Goal: Task Accomplishment & Management: Complete application form

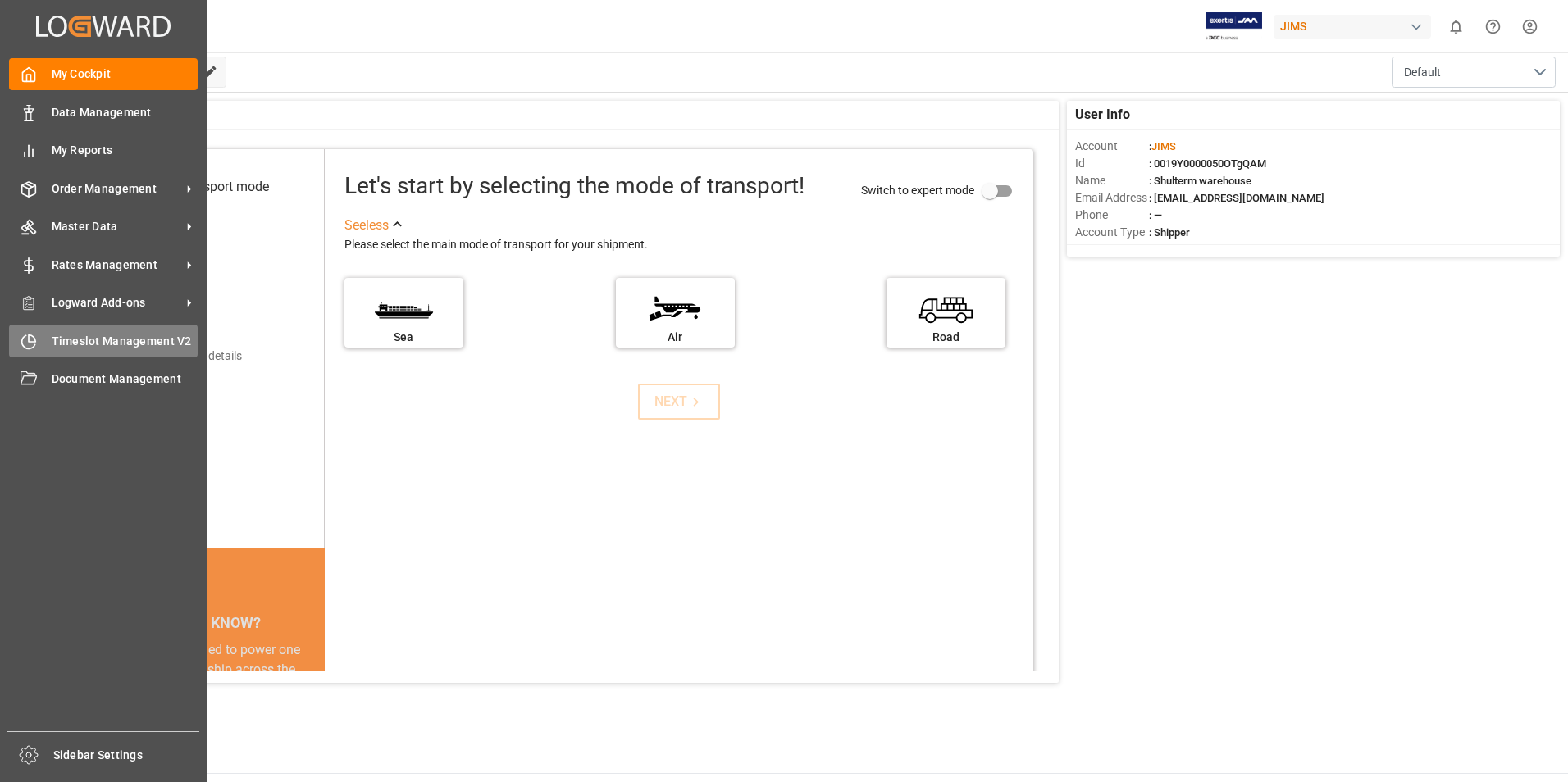
click at [37, 338] on div "Timeslot Management V2 Timeslot Management V2" at bounding box center [103, 341] width 188 height 32
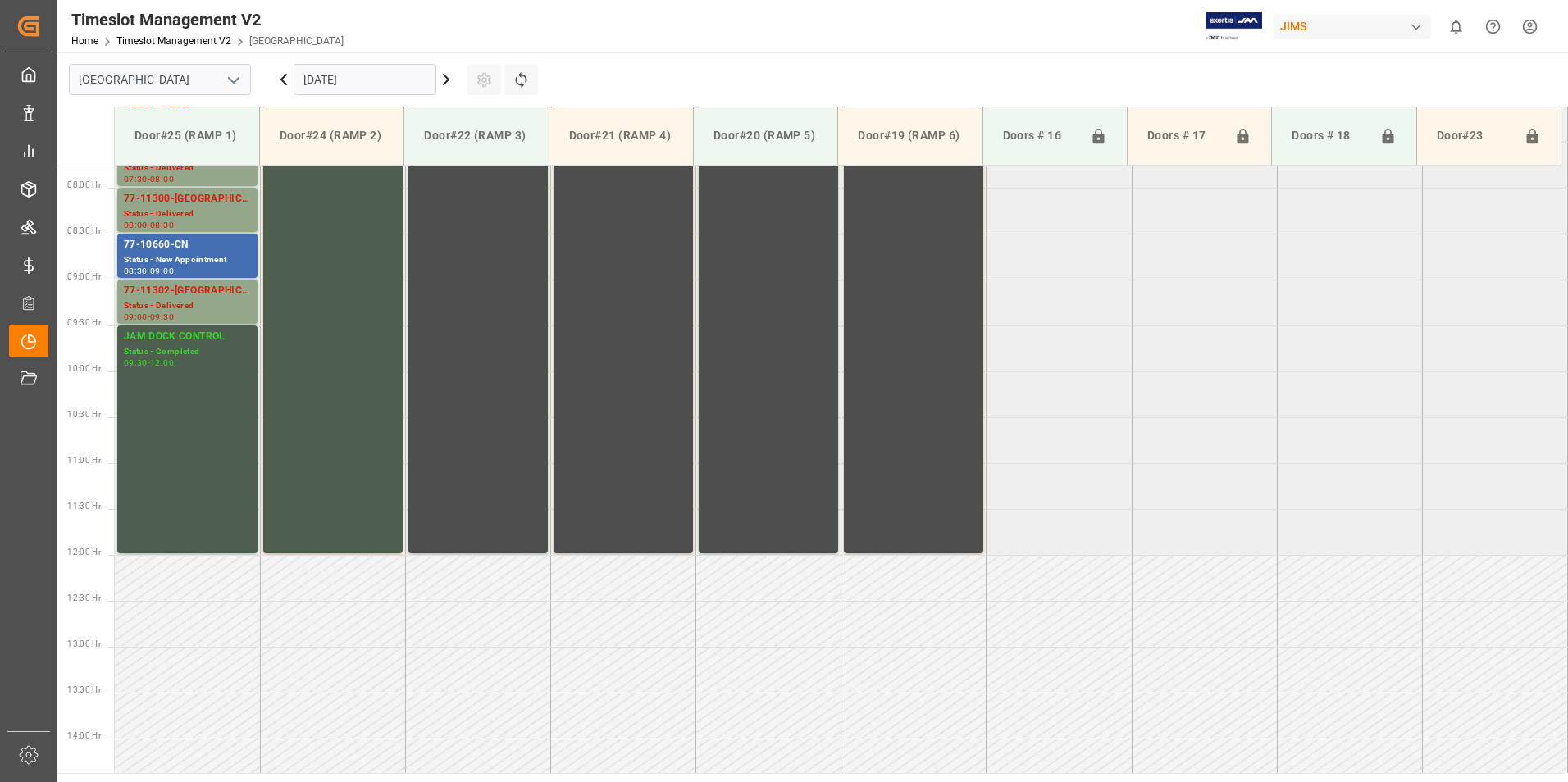
scroll to position [725, 0]
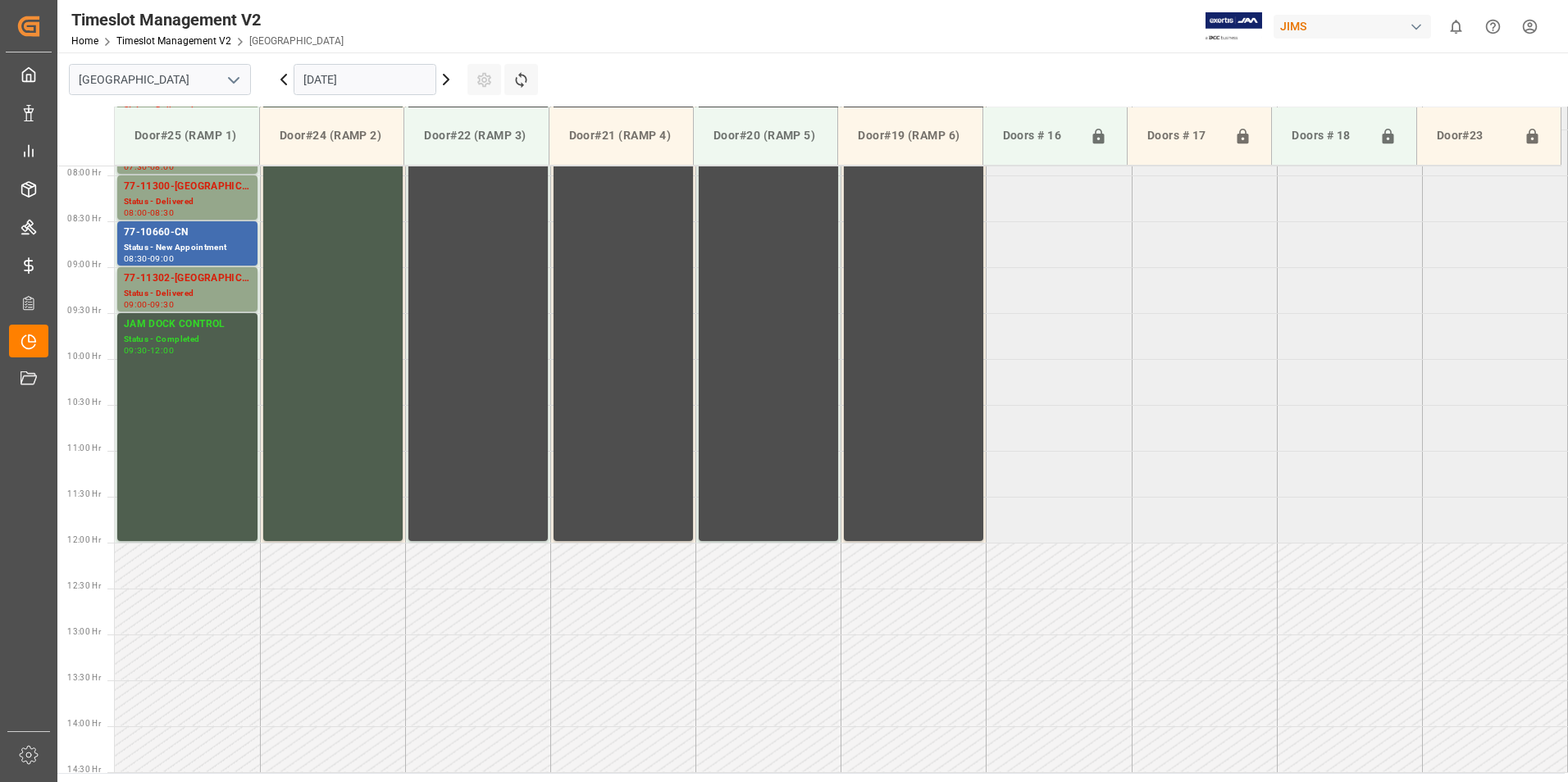
click at [402, 86] on input "[DATE]" at bounding box center [365, 79] width 143 height 31
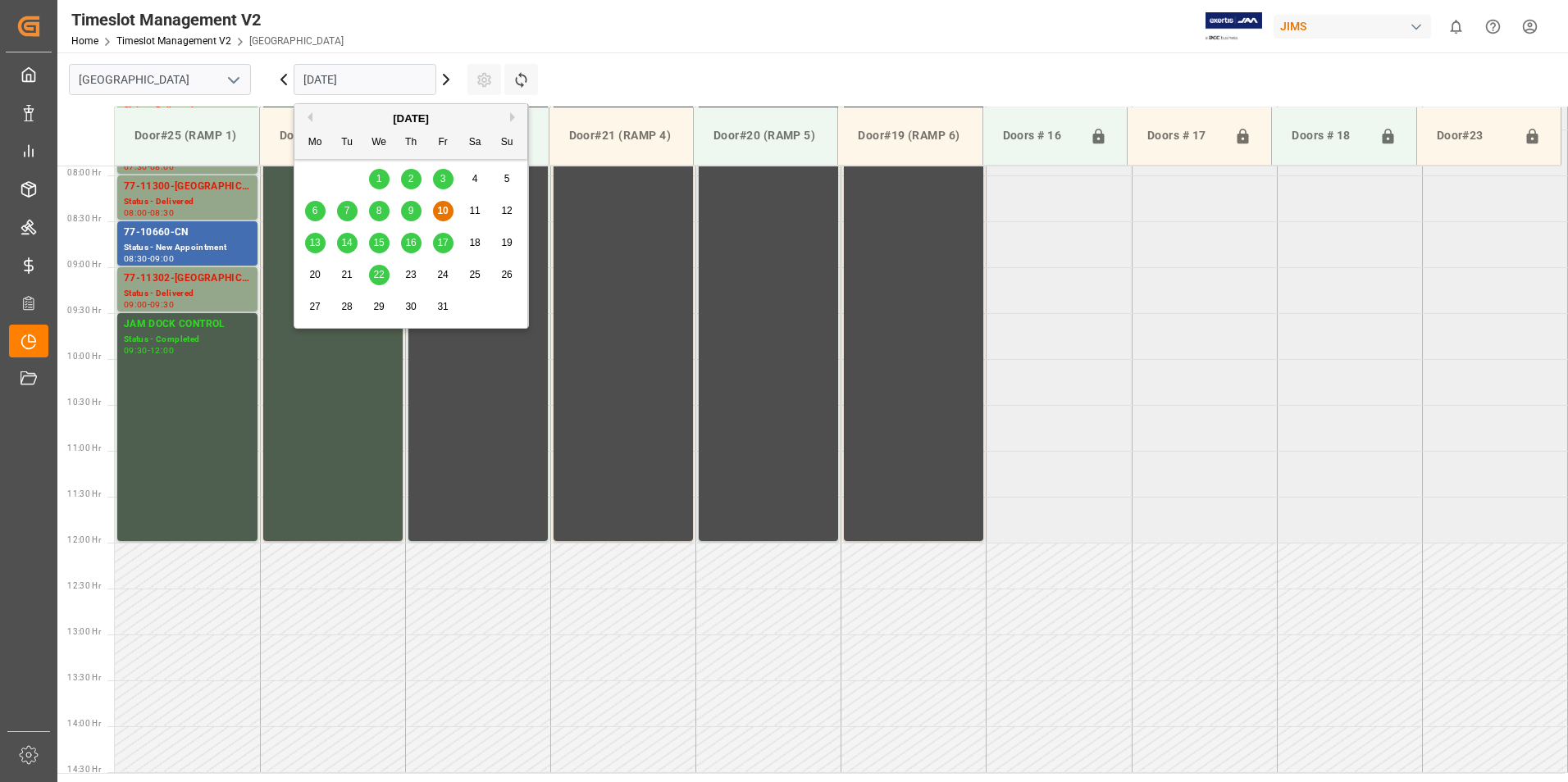
click at [349, 241] on span "14" at bounding box center [346, 243] width 11 height 12
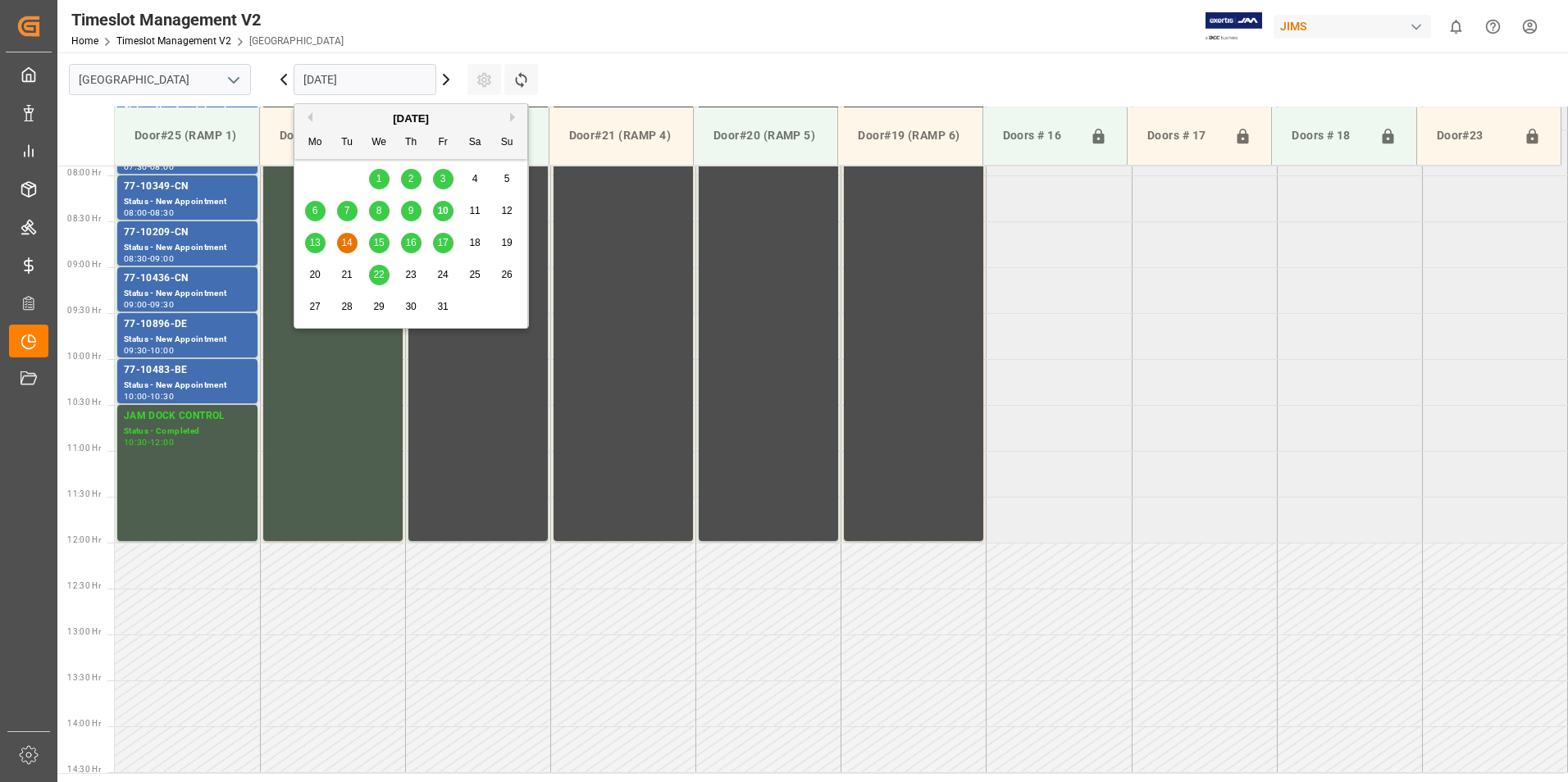
click at [386, 82] on input "[DATE]" at bounding box center [365, 79] width 143 height 31
click at [376, 240] on span "15" at bounding box center [378, 243] width 11 height 12
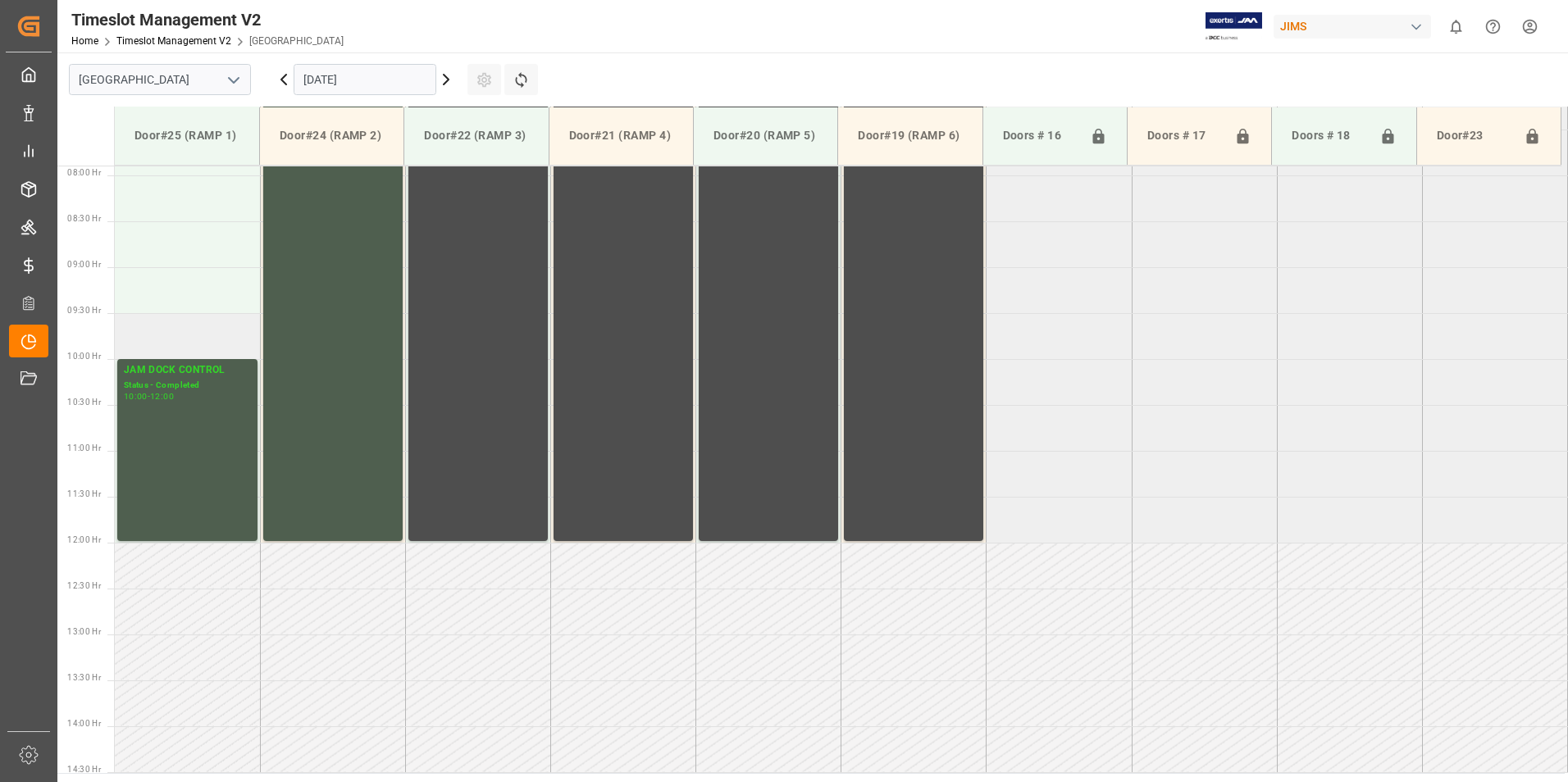
click at [169, 342] on td at bounding box center [187, 335] width 145 height 45
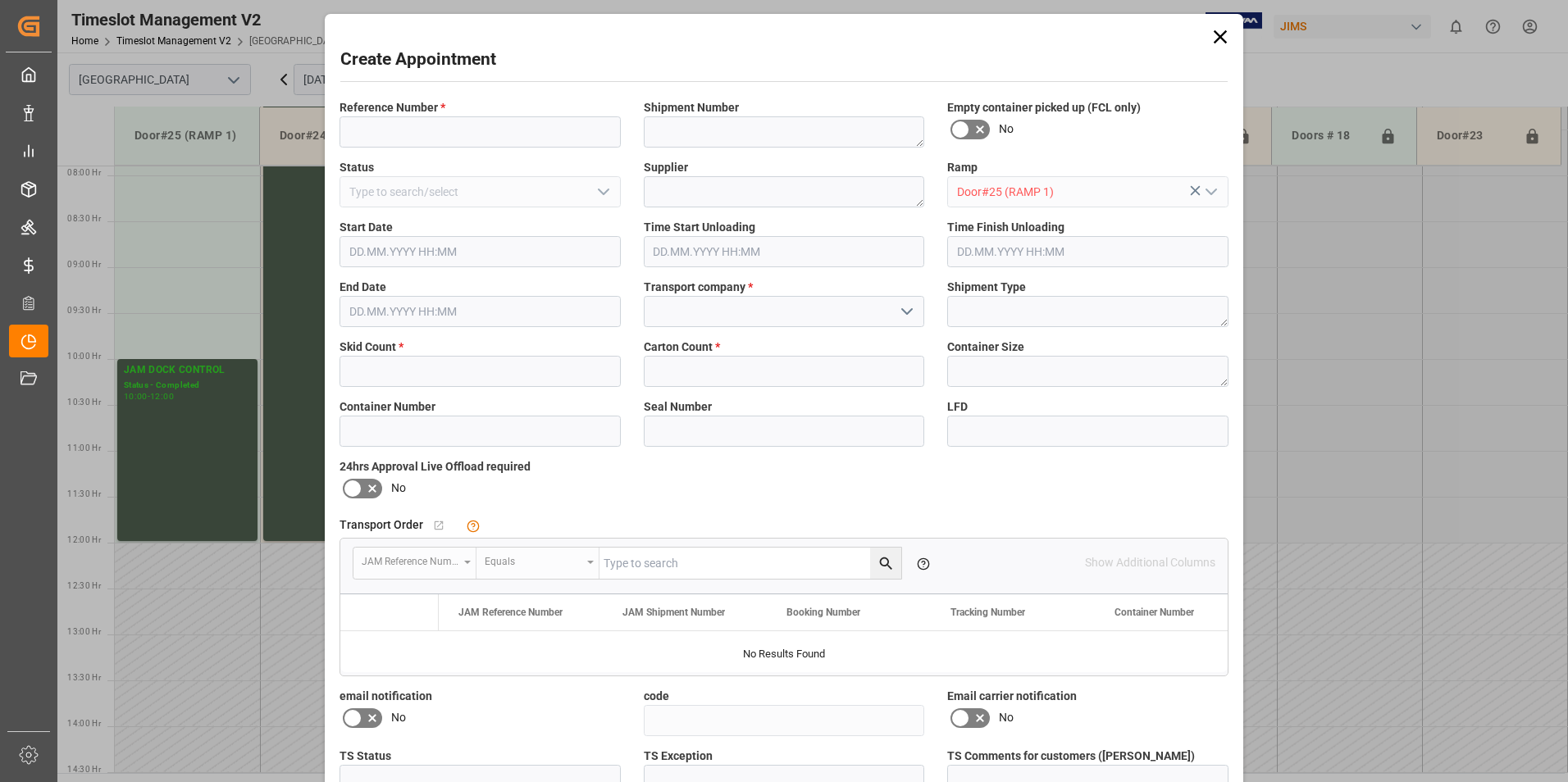
type input "[DATE] 09:30"
type input "[DATE] 10:00"
click at [400, 121] on input at bounding box center [480, 132] width 281 height 31
type input "77-10700-vn"
click at [421, 369] on input "text" at bounding box center [480, 371] width 281 height 31
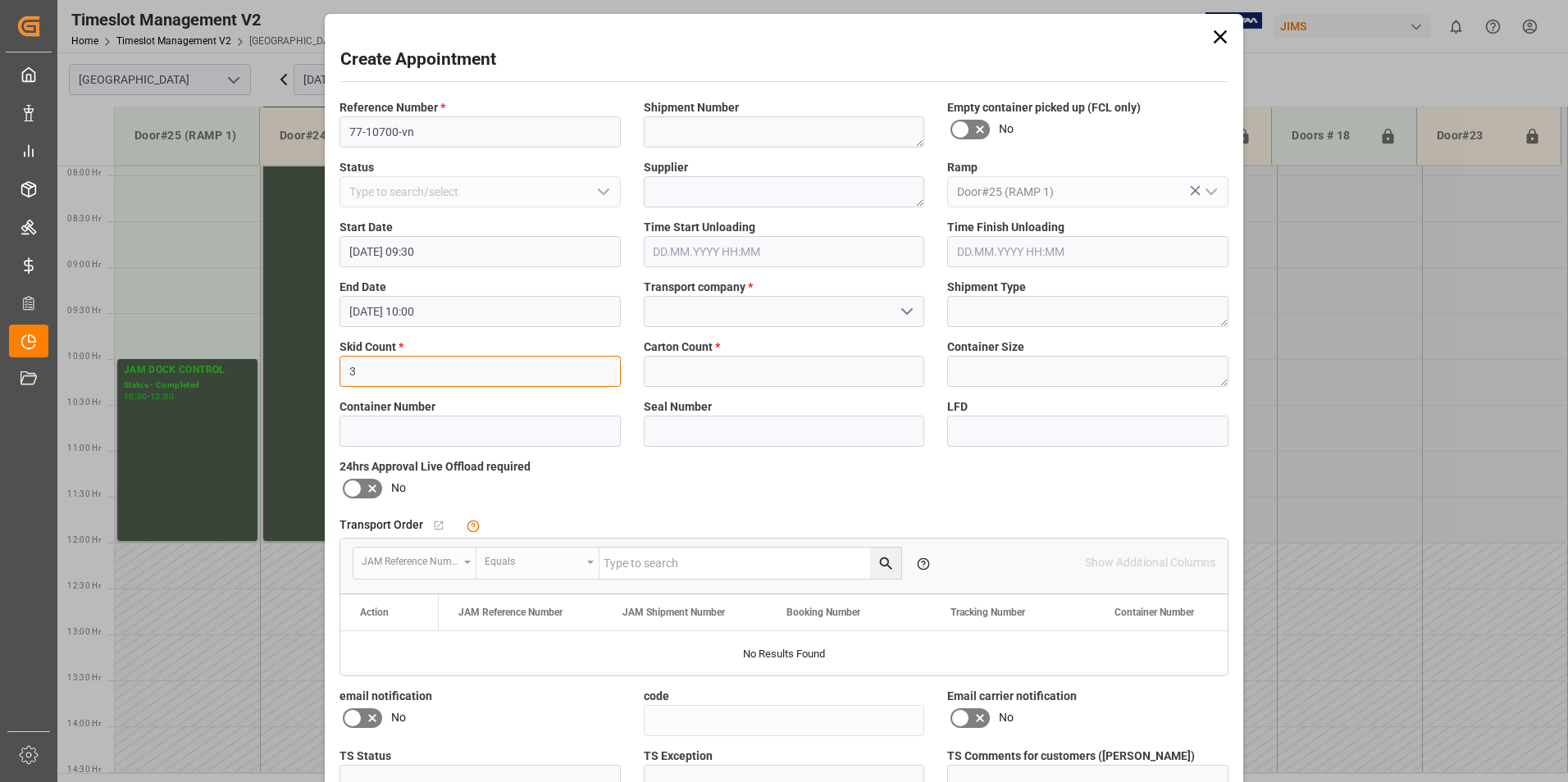
type input "3"
click at [674, 309] on input at bounding box center [784, 311] width 281 height 31
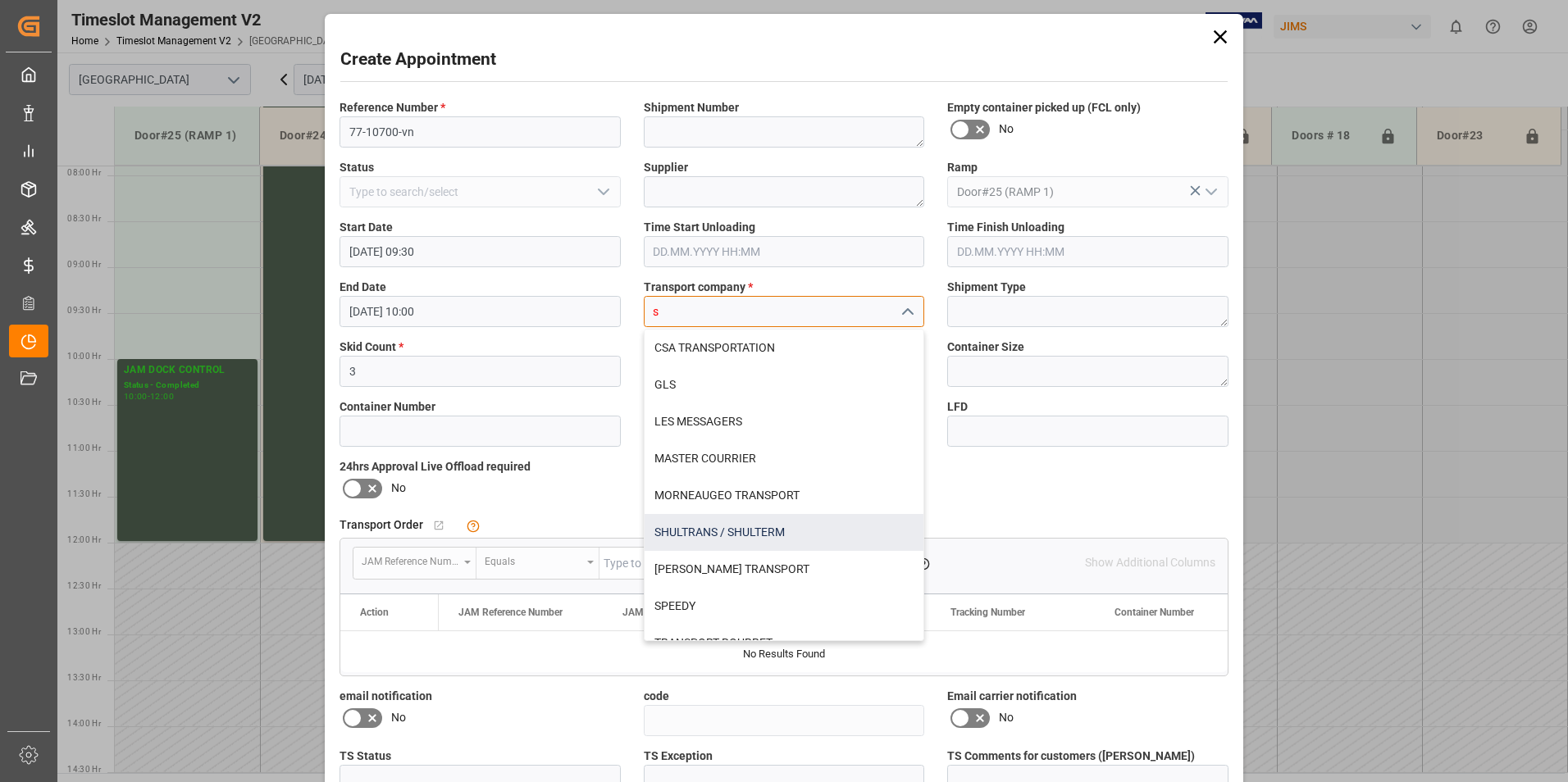
click at [683, 533] on div "SHULTRANS / SHULTERM" at bounding box center [784, 531] width 279 height 37
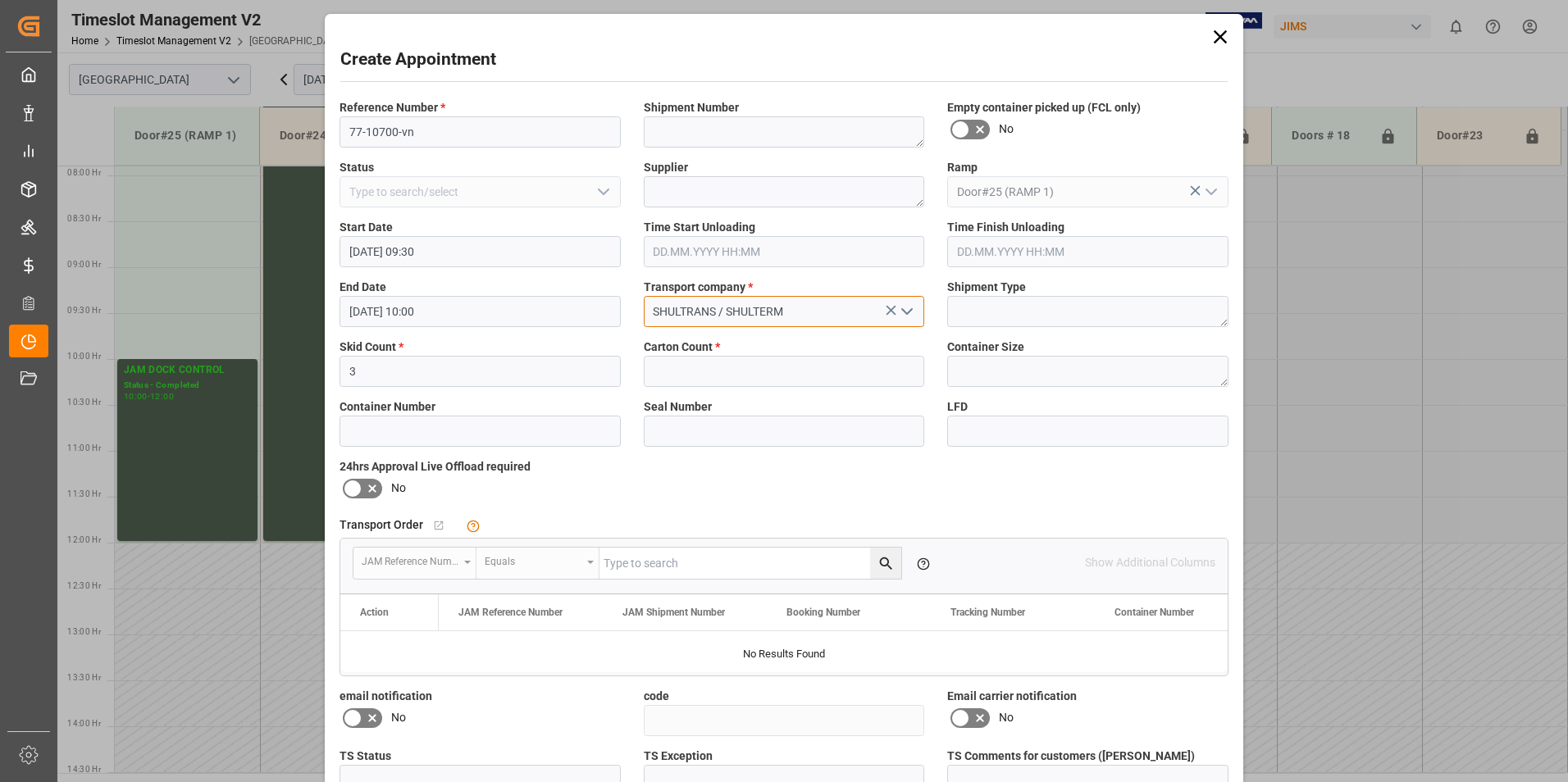
type input "SHULTRANS / SHULTERM"
drag, startPoint x: 667, startPoint y: 366, endPoint x: 670, endPoint y: 350, distance: 16.3
click at [667, 366] on input "text" at bounding box center [784, 371] width 281 height 31
type input "87"
click at [346, 492] on icon at bounding box center [352, 489] width 20 height 20
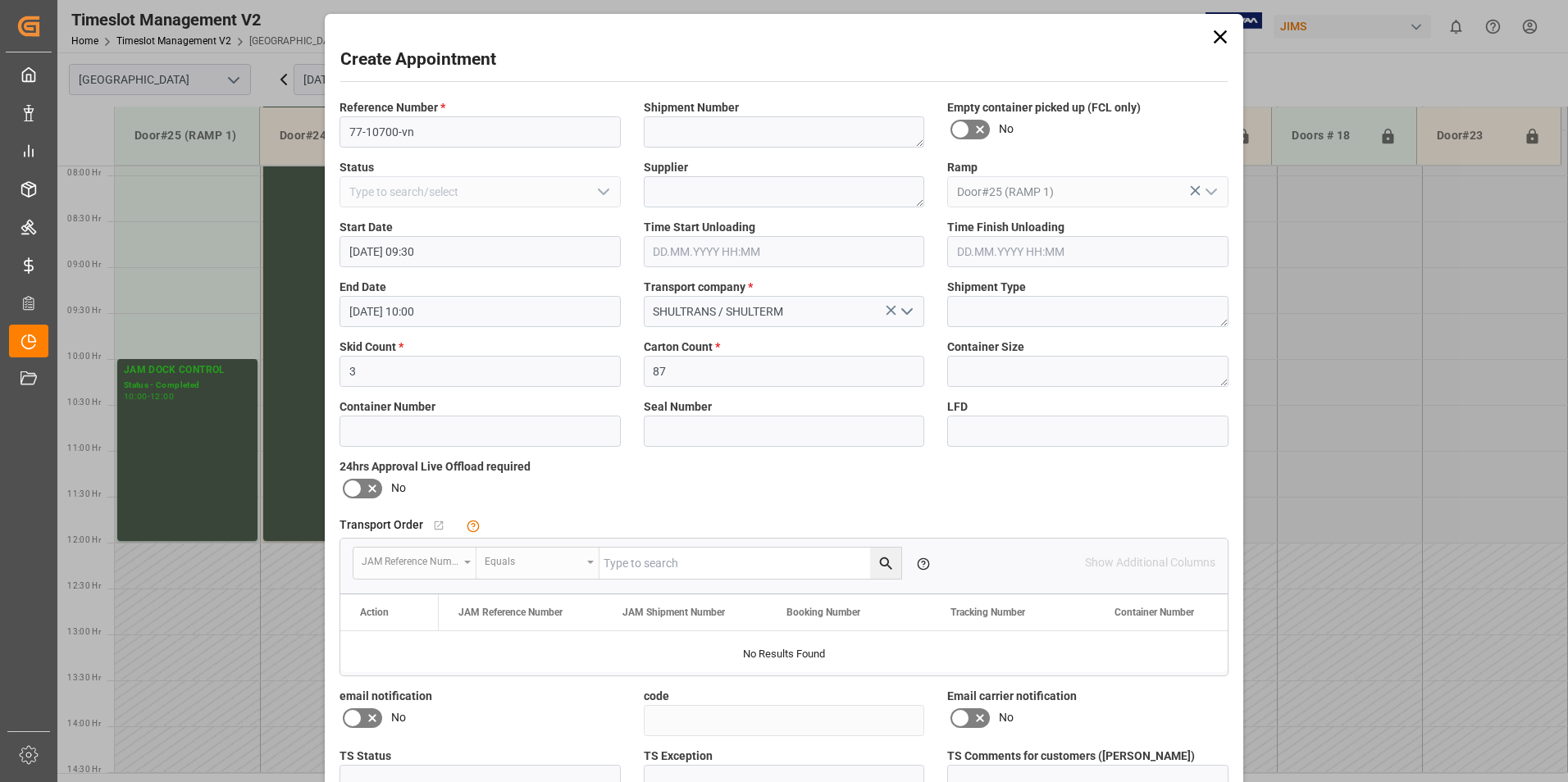
click at [0, 0] on input "checkbox" at bounding box center [0, 0] width 0 height 0
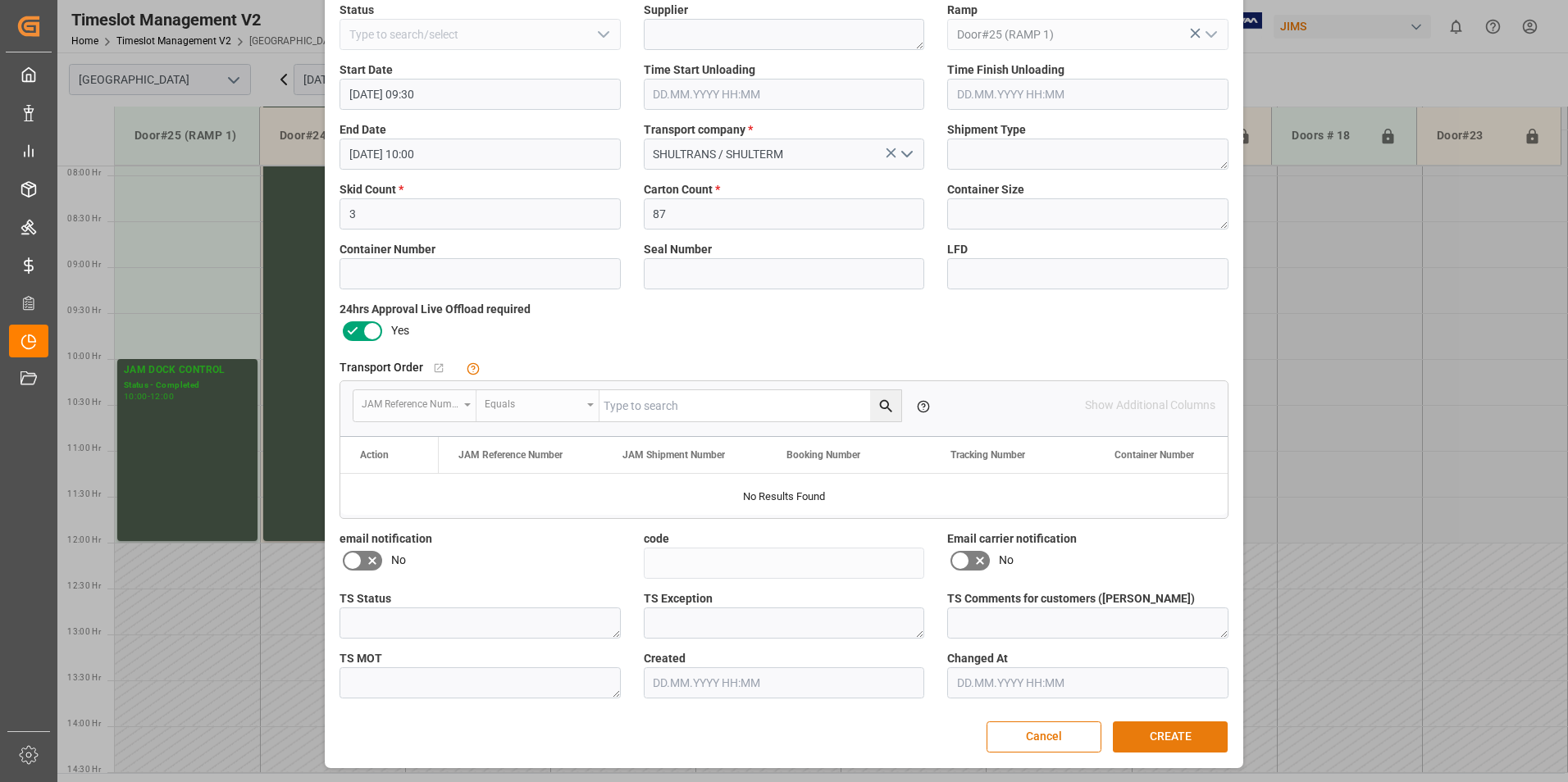
click at [1161, 736] on button "CREATE" at bounding box center [1169, 737] width 115 height 31
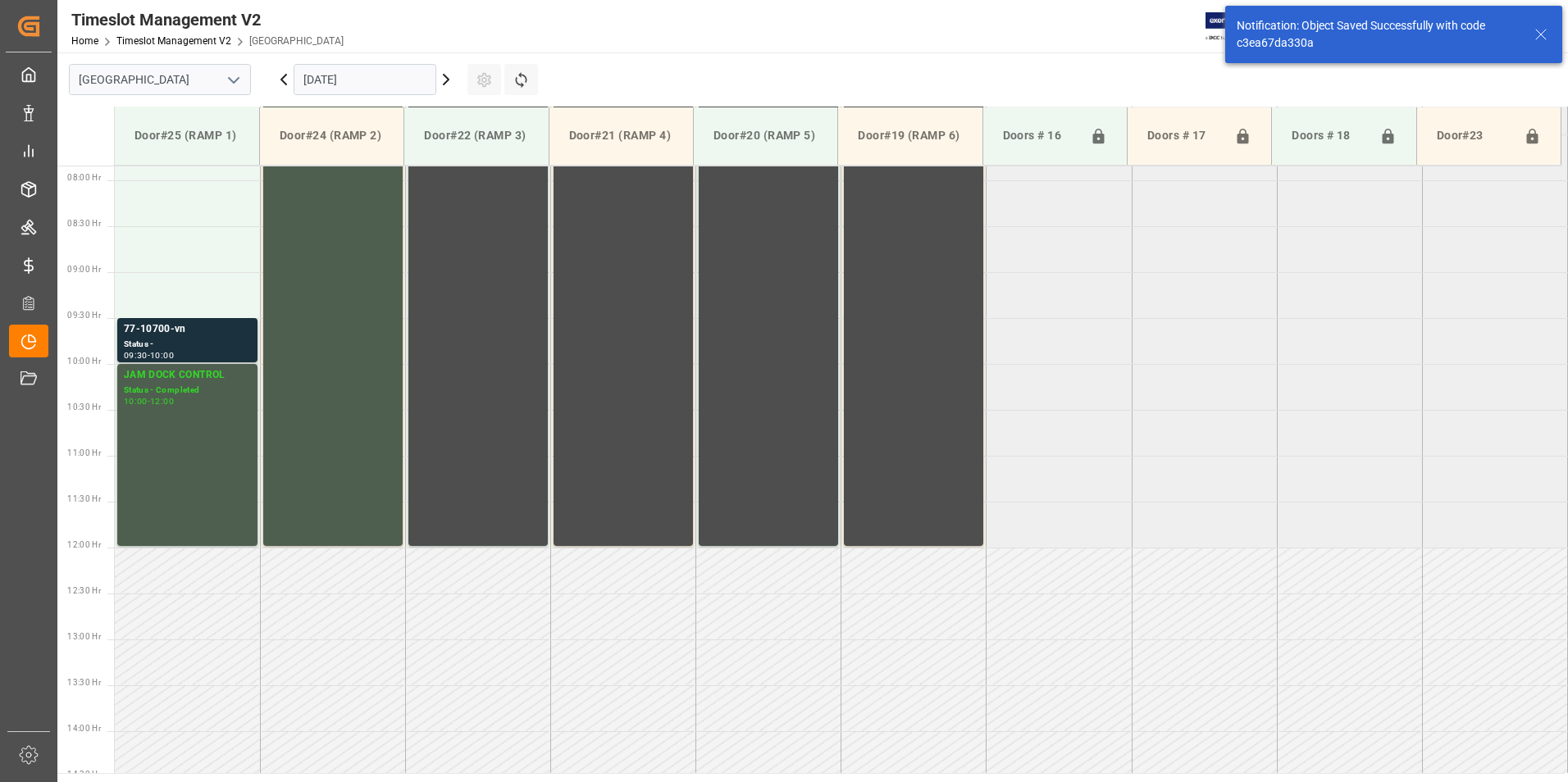
scroll to position [725, 0]
